Goal: Task Accomplishment & Management: Complete application form

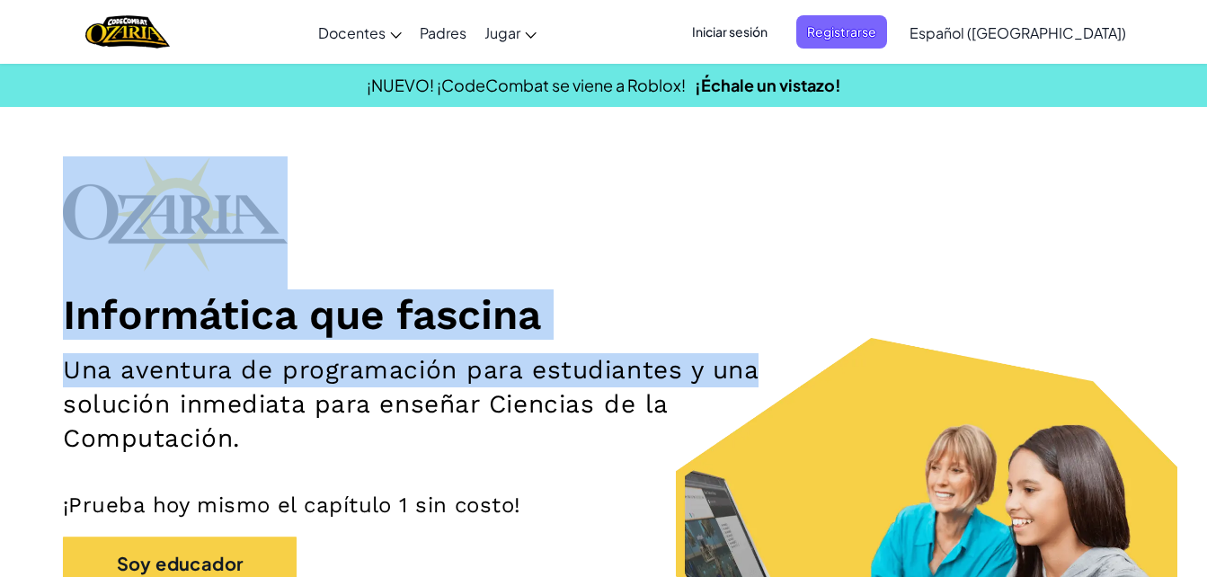
click at [753, 39] on span "Iniciar sesión" at bounding box center [729, 31] width 97 height 33
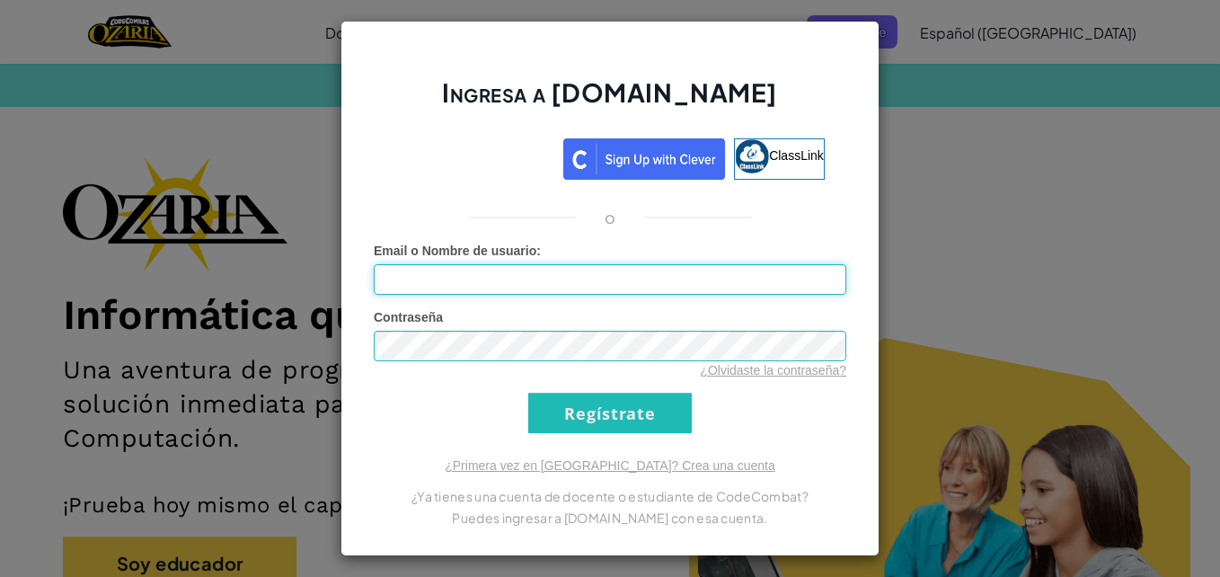
click at [526, 274] on input "Email o Nombre de usuario :" at bounding box center [610, 279] width 473 height 31
type input "[EMAIL_ADDRESS][DOMAIN_NAME]"
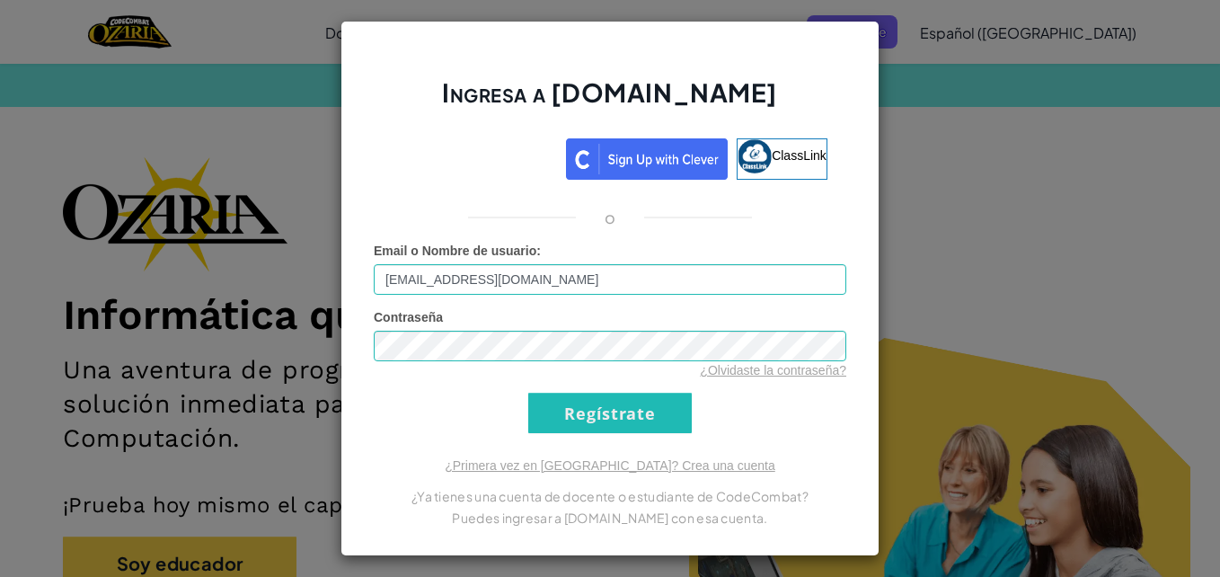
click at [500, 365] on div "¿Olvidaste la contraseña?" at bounding box center [610, 370] width 473 height 18
click at [545, 277] on input "[EMAIL_ADDRESS][DOMAIN_NAME]" at bounding box center [610, 279] width 473 height 31
click at [612, 404] on input "Regístrate" at bounding box center [610, 413] width 164 height 40
